Goal: Task Accomplishment & Management: Manage account settings

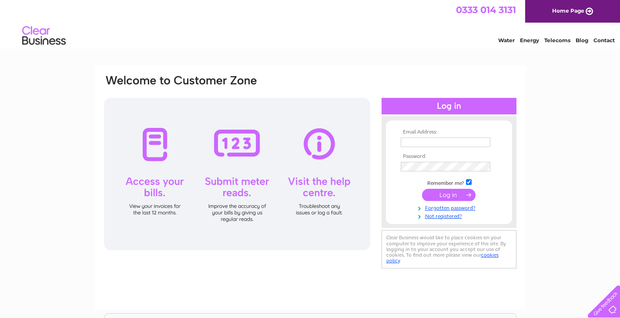
type input "info@thestudiokb.com"
click at [452, 194] on input "submit" at bounding box center [448, 195] width 53 height 12
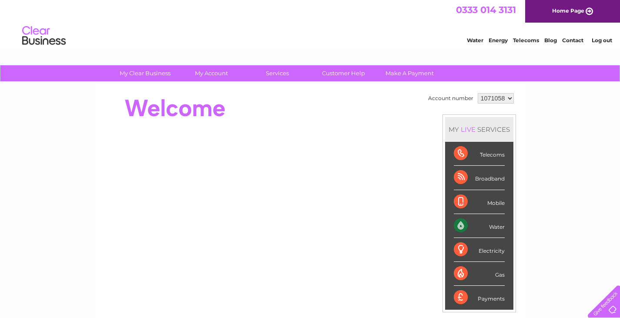
click at [496, 227] on div "Water" at bounding box center [479, 226] width 51 height 24
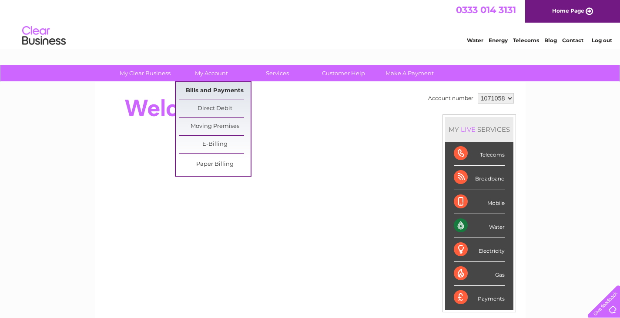
click at [215, 90] on link "Bills and Payments" at bounding box center [215, 90] width 72 height 17
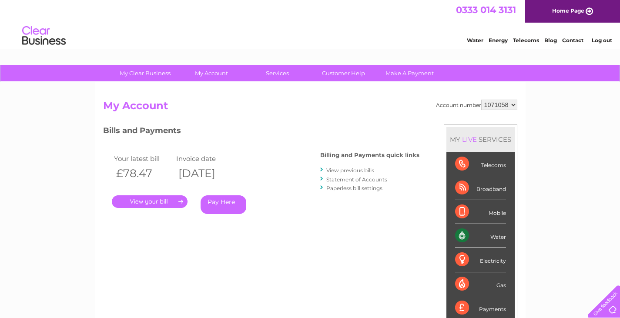
click at [146, 200] on link "." at bounding box center [150, 201] width 76 height 13
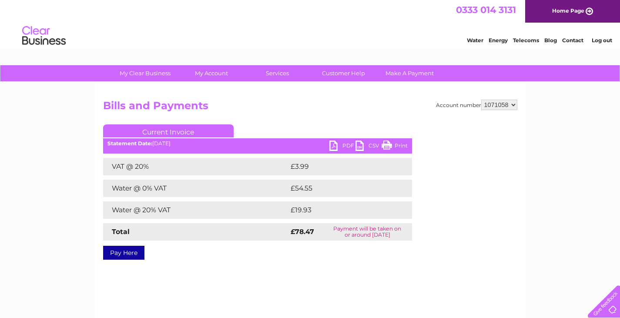
click at [332, 144] on link "PDF" at bounding box center [342, 146] width 26 height 13
